Goal: Navigation & Orientation: Find specific page/section

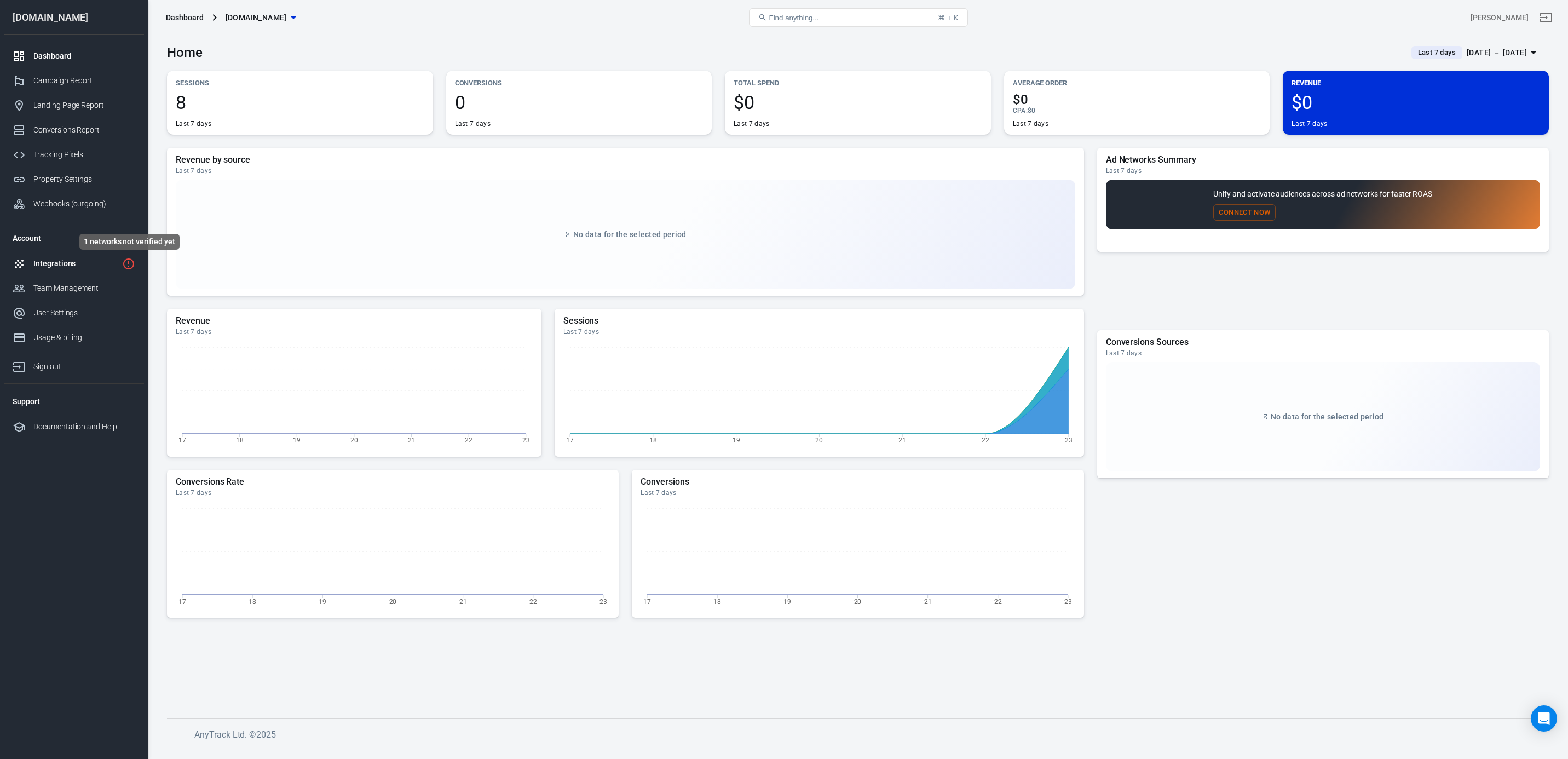
click at [126, 262] on icon "1 networks not verified yet" at bounding box center [128, 264] width 13 height 13
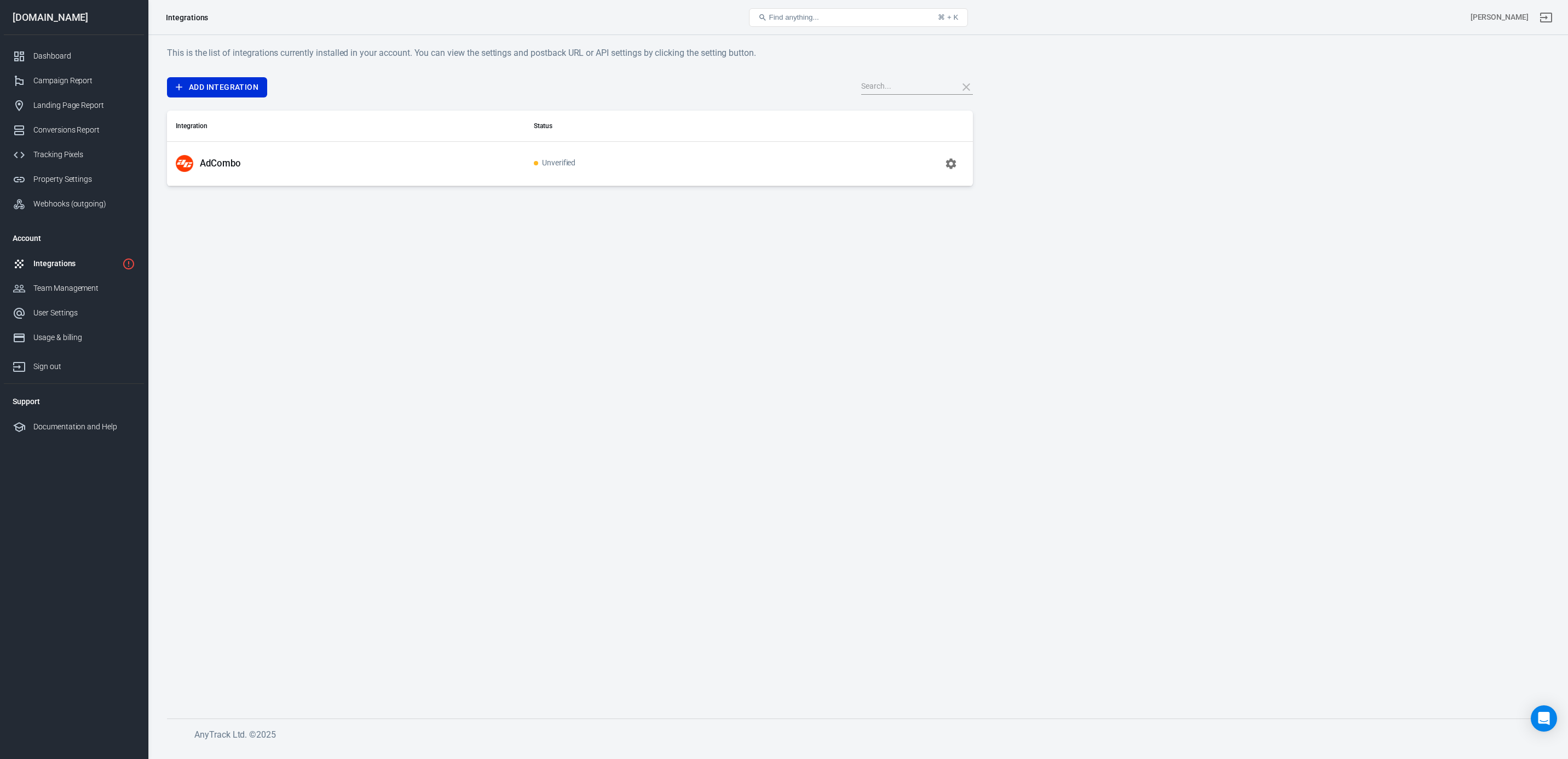
click at [55, 268] on div "Integrations" at bounding box center [75, 263] width 84 height 12
click at [58, 56] on div "Dashboard" at bounding box center [84, 56] width 102 height 12
